Goal: Find specific page/section: Find specific page/section

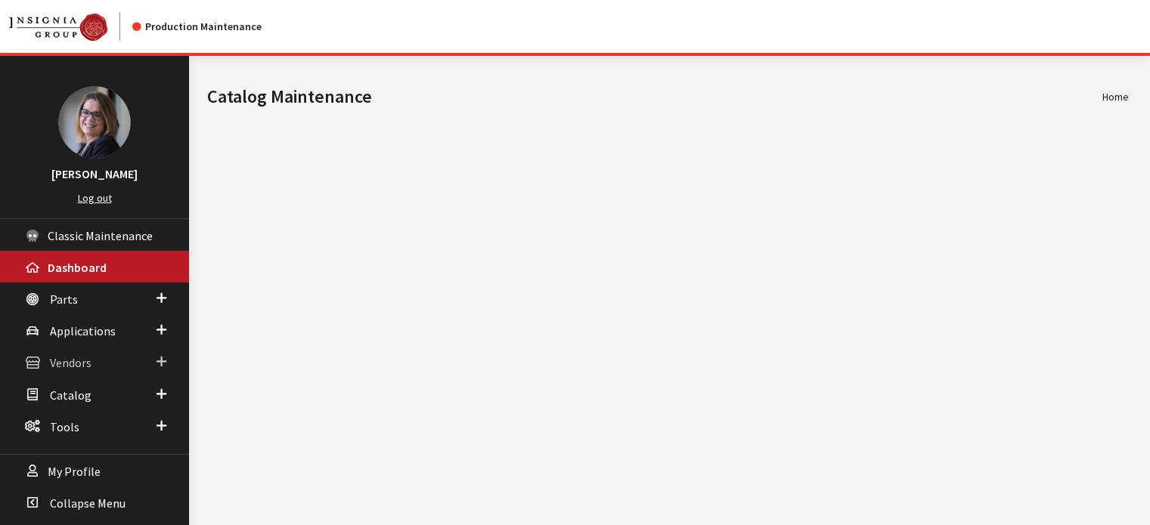
click at [54, 359] on span "Vendors" at bounding box center [71, 363] width 42 height 15
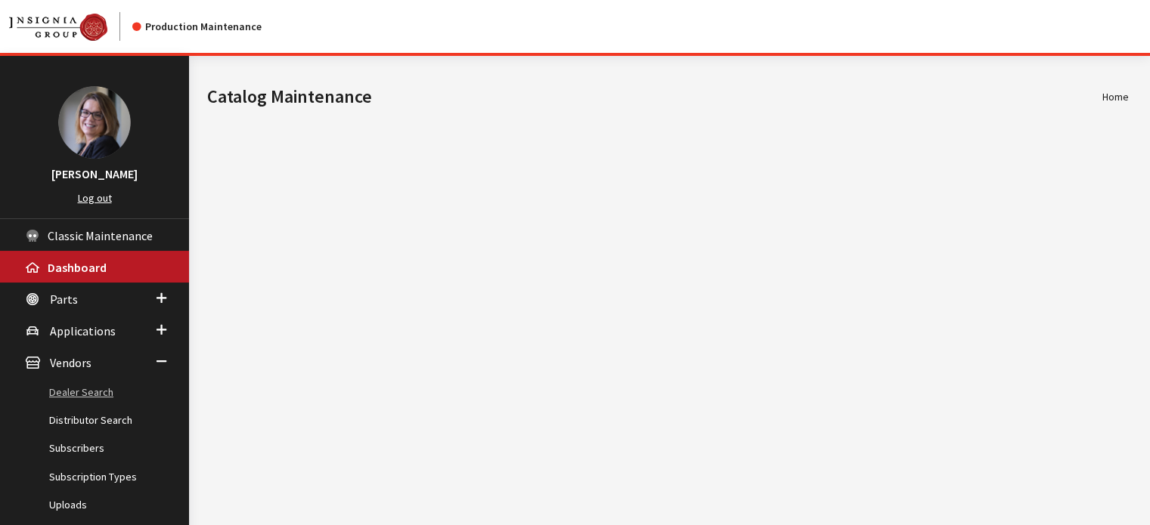
click at [51, 384] on link "Dealer Search" at bounding box center [94, 393] width 189 height 28
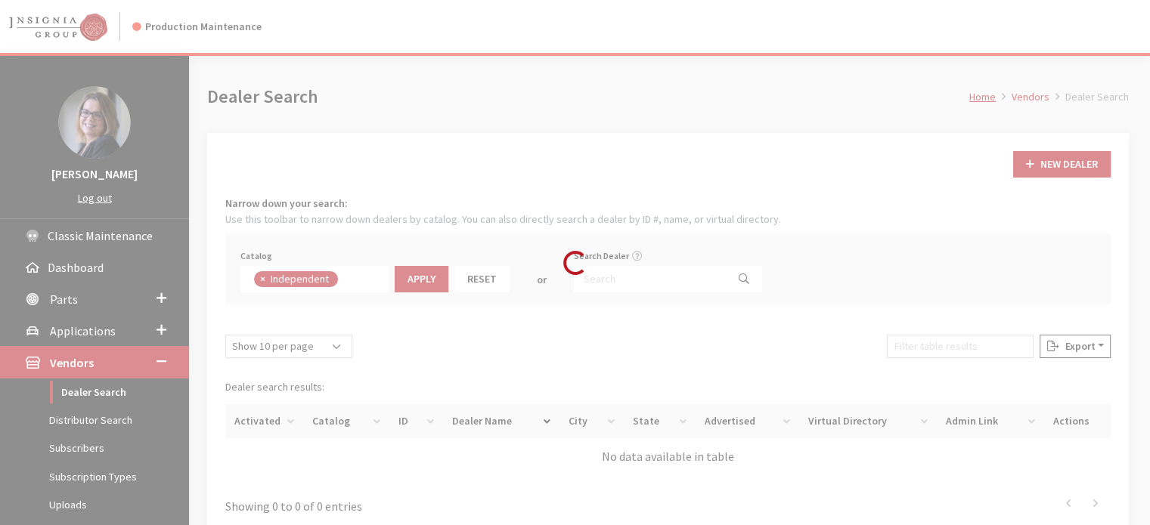
scroll to position [108, 0]
click at [57, 430] on link "Distributor Search" at bounding box center [94, 421] width 189 height 28
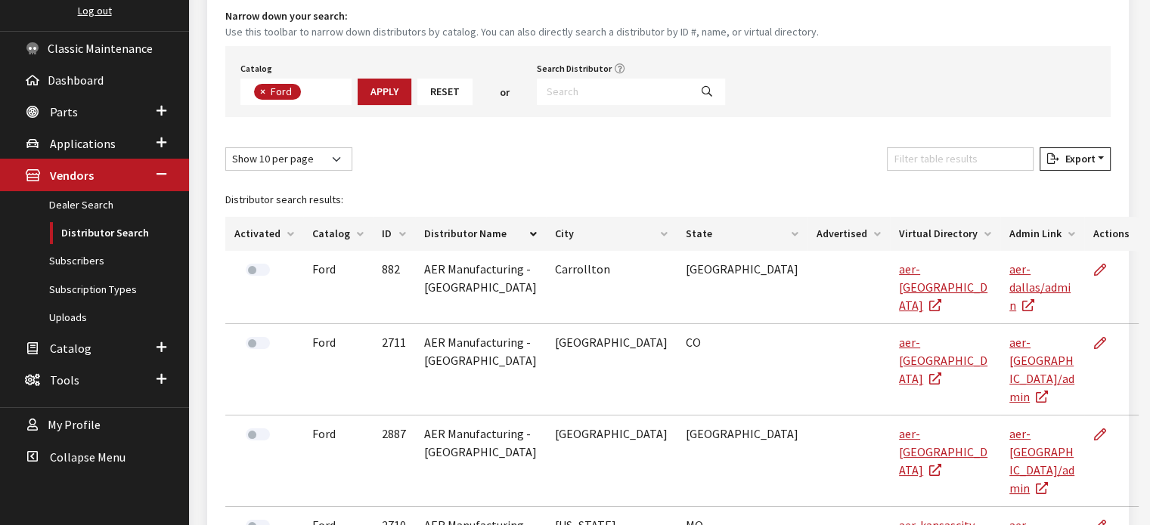
scroll to position [173, 0]
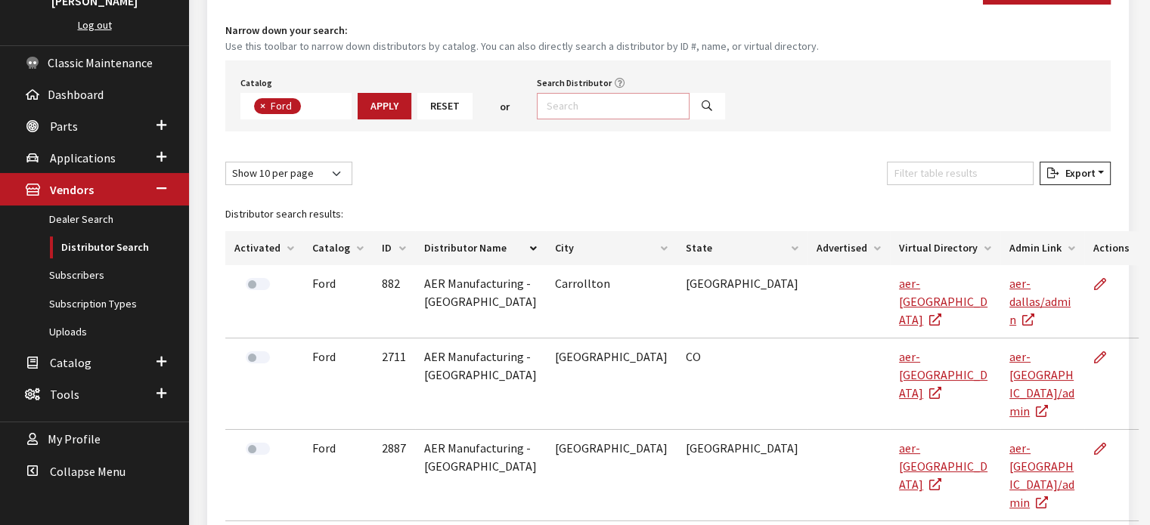
click at [640, 100] on input "Search Distributor" at bounding box center [613, 106] width 153 height 26
click at [243, 109] on span "× Ford" at bounding box center [295, 106] width 111 height 26
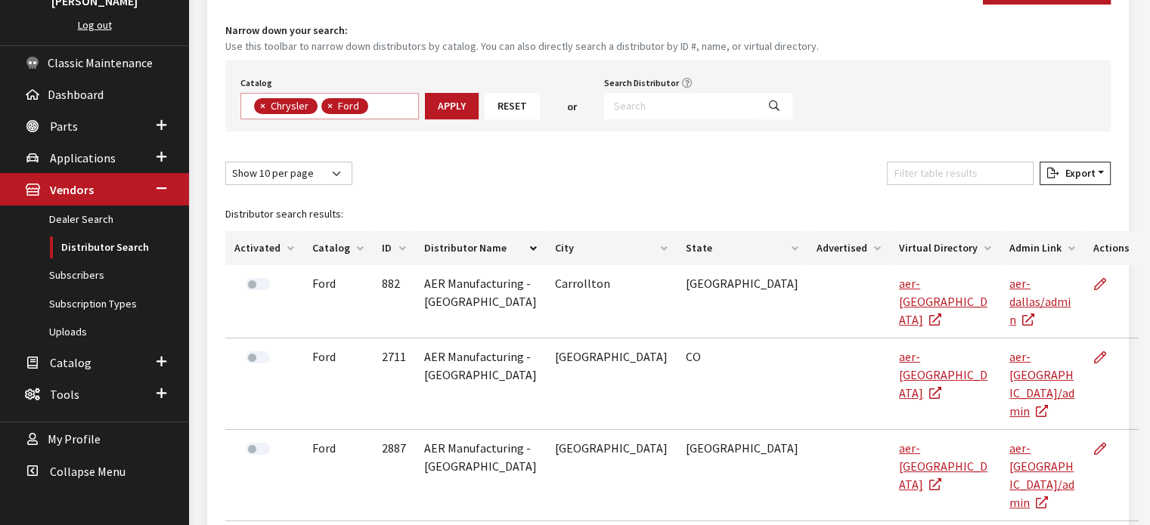
scroll to position [98, 0]
click at [261, 110] on span "×" at bounding box center [262, 106] width 5 height 14
select select "2"
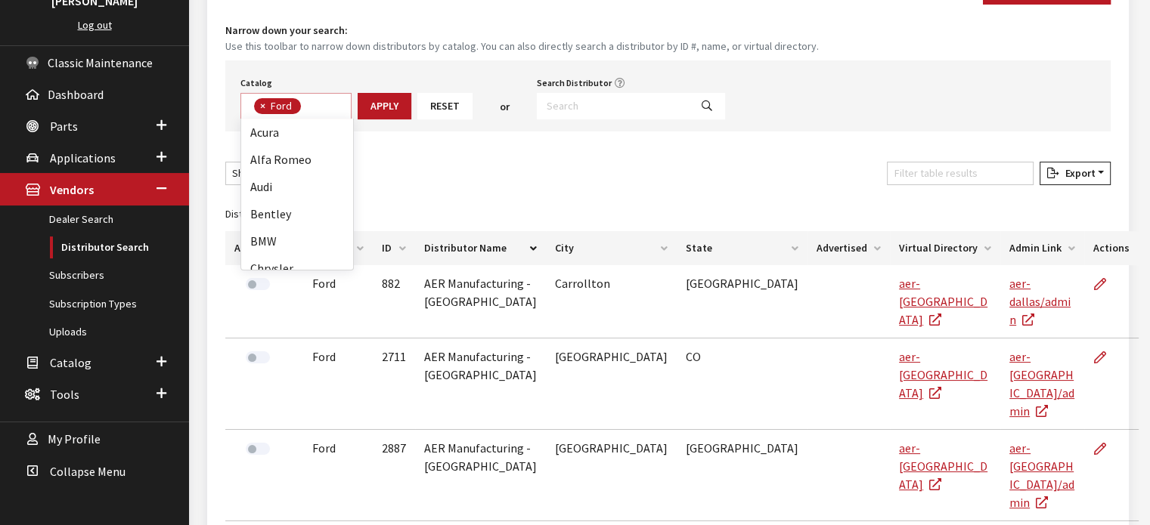
scroll to position [109, 0]
click at [262, 106] on span "×" at bounding box center [262, 106] width 5 height 14
select select
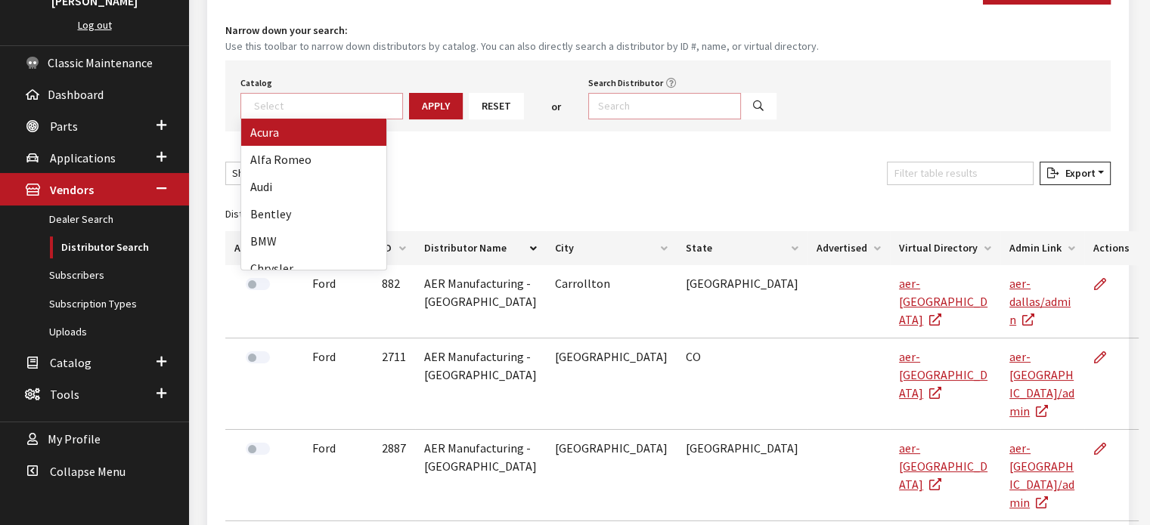
click at [643, 107] on input "Search Distributor" at bounding box center [664, 106] width 153 height 26
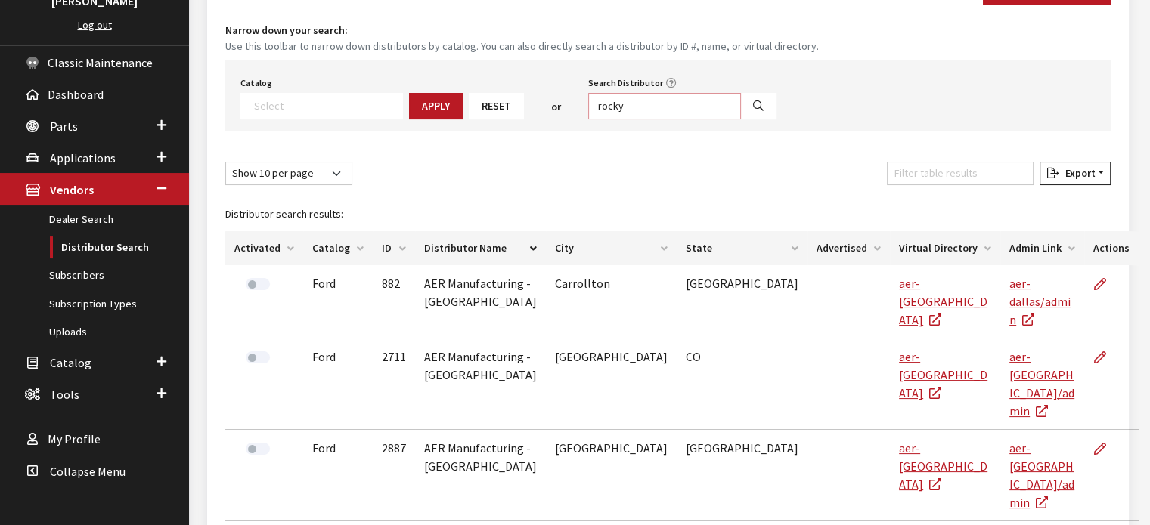
type input "rocky"
select select
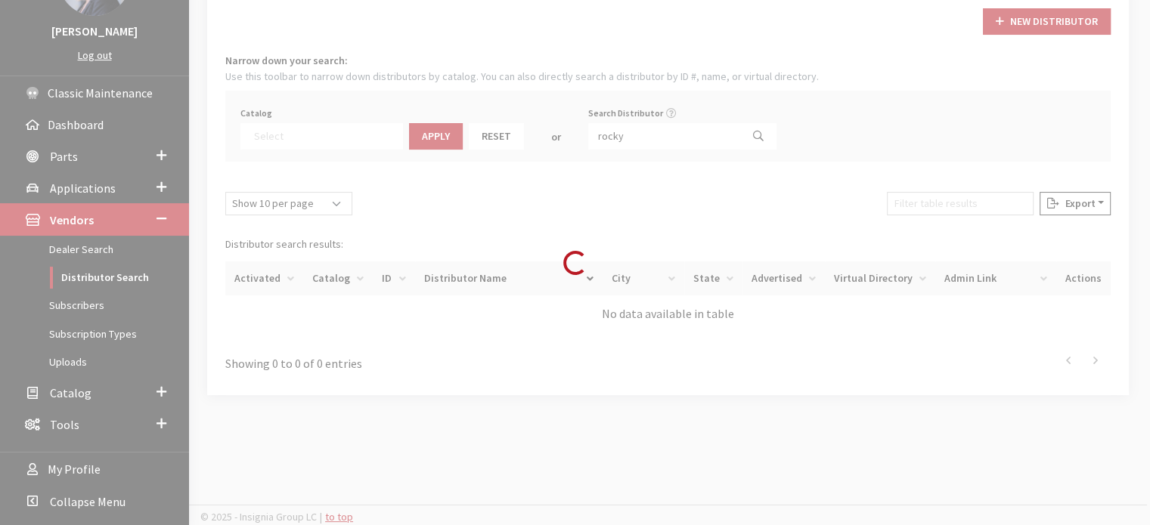
scroll to position [173, 0]
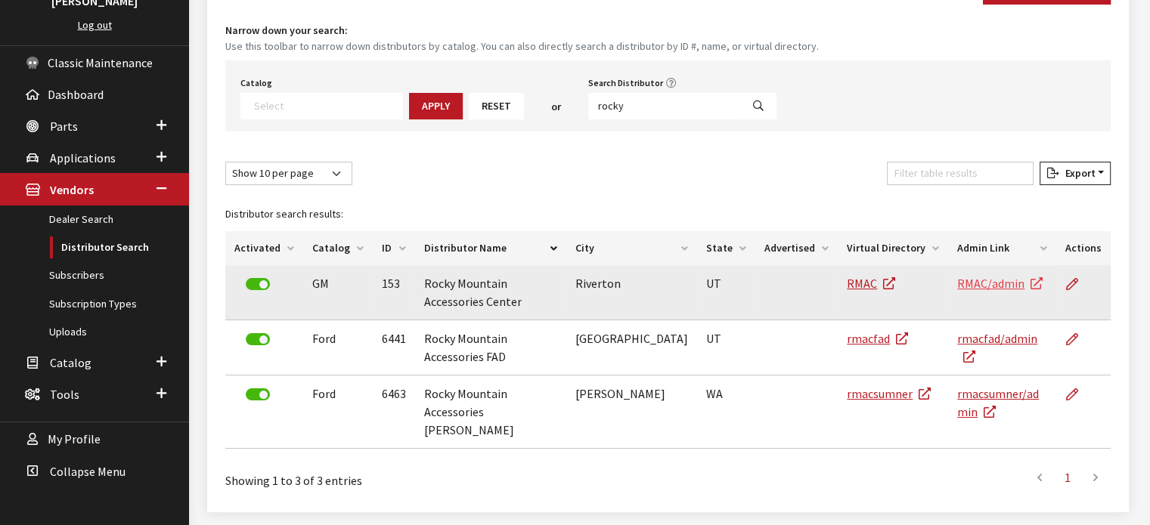
click at [987, 283] on link "RMAC/admin" at bounding box center [999, 283] width 85 height 15
